Goal: Find specific page/section: Find specific page/section

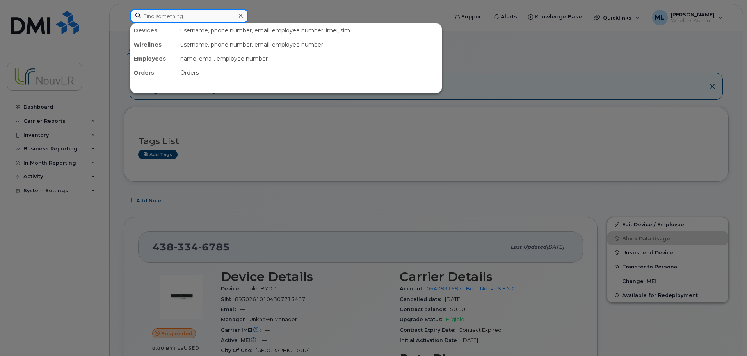
click at [171, 18] on input at bounding box center [189, 16] width 118 height 14
paste input "4645"
type input "4645"
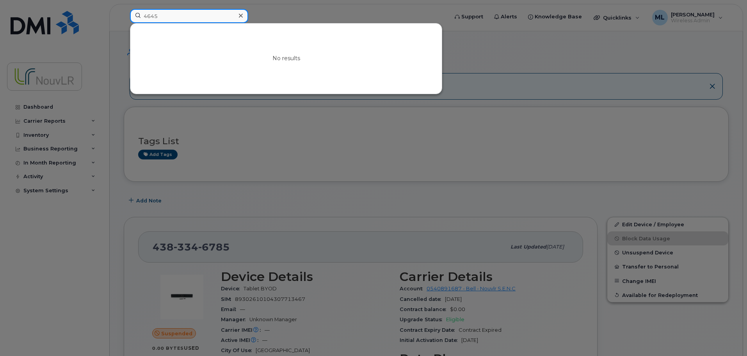
drag, startPoint x: 158, startPoint y: 10, endPoint x: 86, endPoint y: 14, distance: 72.7
click at [124, 14] on div "4645 No results" at bounding box center [287, 17] width 326 height 17
click at [183, 15] on input at bounding box center [189, 16] width 118 height 14
click at [174, 18] on input "bolduc" at bounding box center [189, 16] width 118 height 14
drag, startPoint x: 174, startPoint y: 17, endPoint x: 106, endPoint y: 11, distance: 68.2
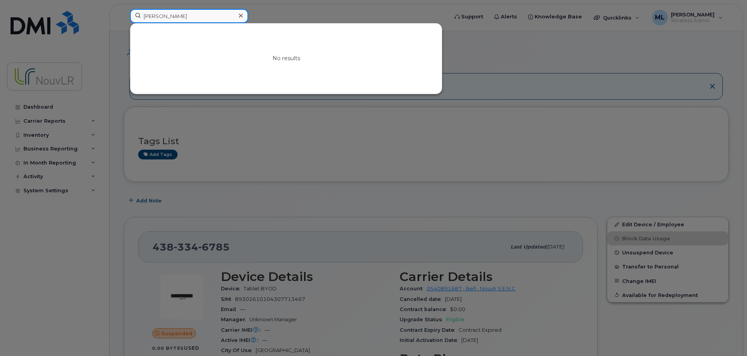
click at [124, 11] on div "bolduc No results" at bounding box center [287, 17] width 326 height 17
type input "l"
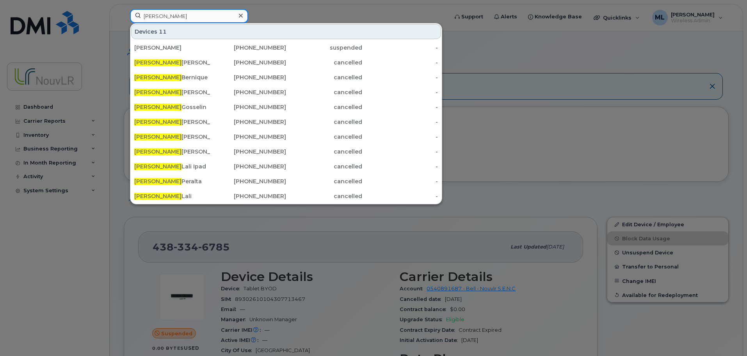
drag, startPoint x: 167, startPoint y: 19, endPoint x: 109, endPoint y: 16, distance: 58.2
click at [124, 16] on div "alain Devices 11 Dave Charland 514-242-4368 suspended - Alain Dion 438-355-5734…" at bounding box center [287, 17] width 326 height 17
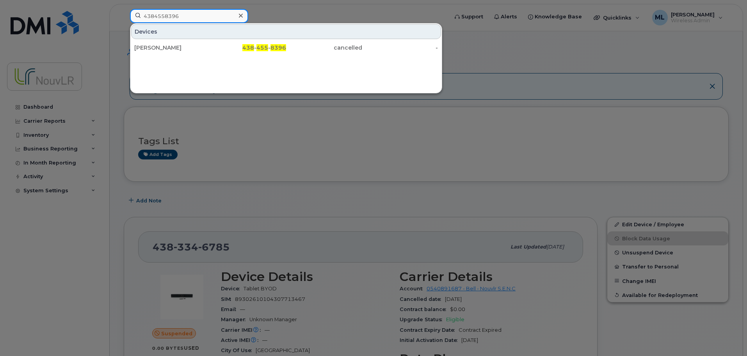
drag, startPoint x: 189, startPoint y: 17, endPoint x: 151, endPoint y: 15, distance: 37.9
click at [124, 15] on div "4384558396 Devices Marc-antoine Desroches 438 - 455 - 8396 cancelled -" at bounding box center [287, 17] width 326 height 17
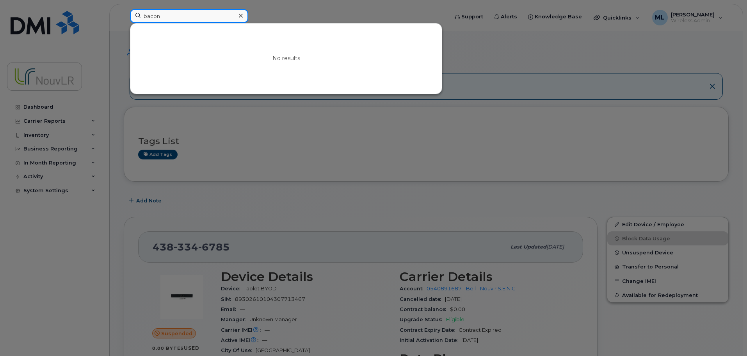
type input "bacon"
